Goal: Information Seeking & Learning: Learn about a topic

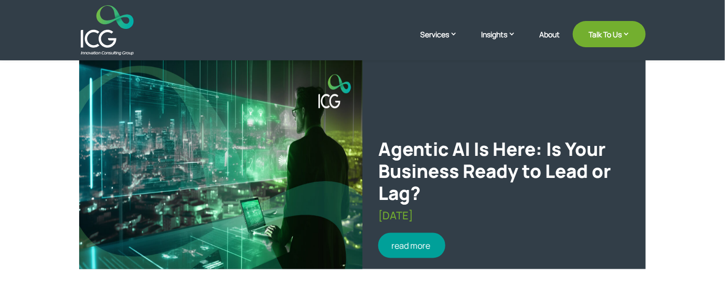
scroll to position [240, 0]
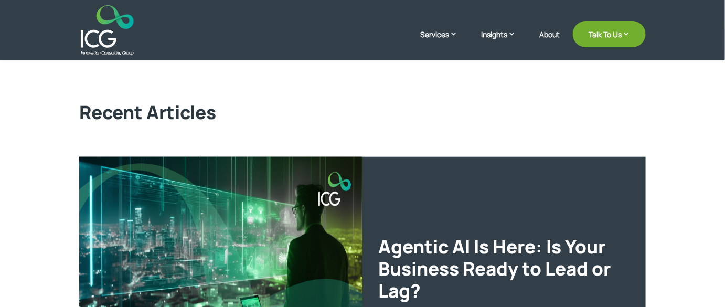
click at [445, 116] on h2 "Recent Articles" at bounding box center [362, 114] width 566 height 27
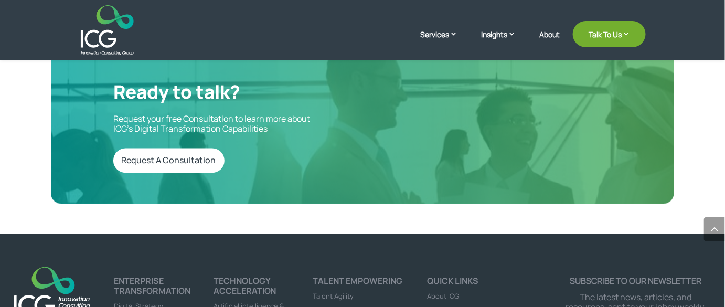
scroll to position [1956, 0]
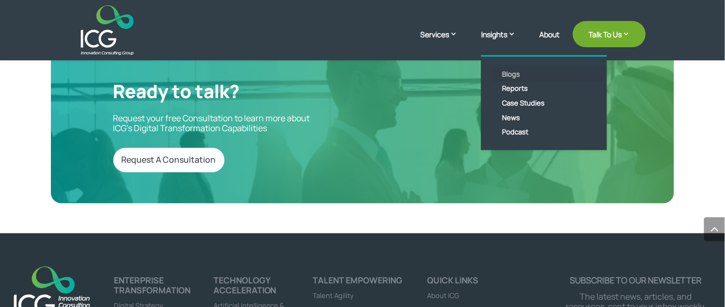
click at [509, 74] on link "Blogs" at bounding box center [551, 74] width 121 height 15
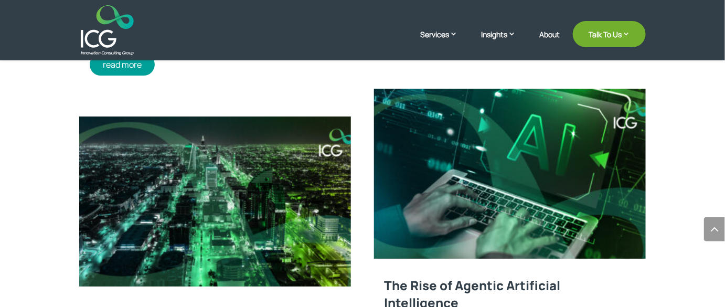
scroll to position [1288, 0]
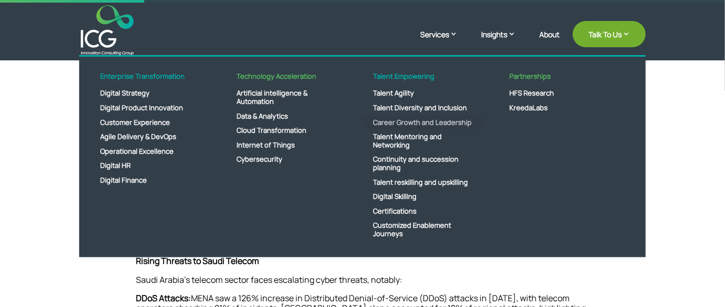
scroll to position [524, 0]
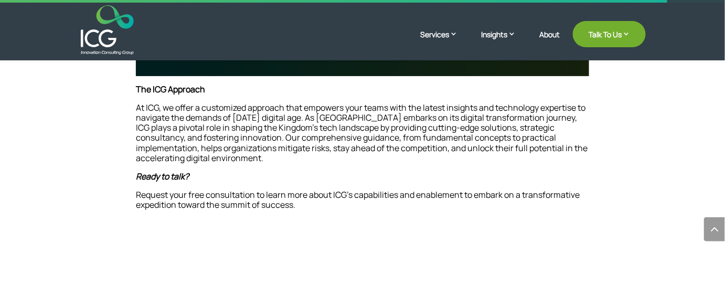
scroll to position [1239, 0]
